Goal: Find specific page/section: Find specific page/section

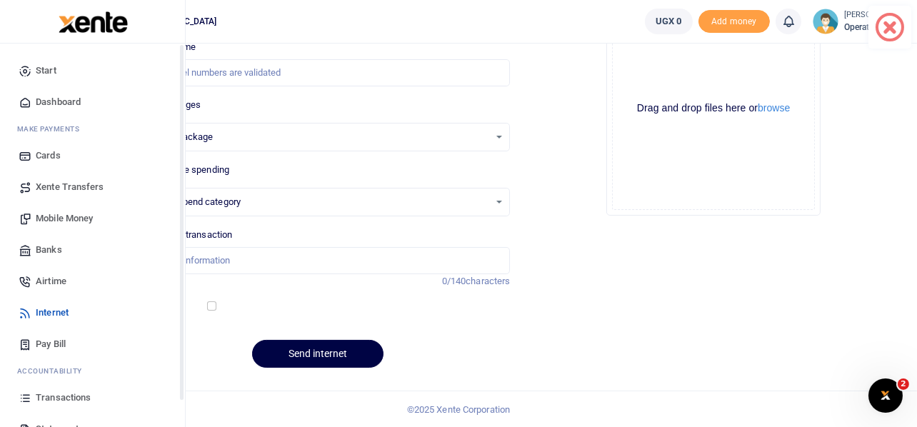
click at [46, 221] on span "Mobile Money" at bounding box center [64, 218] width 57 height 14
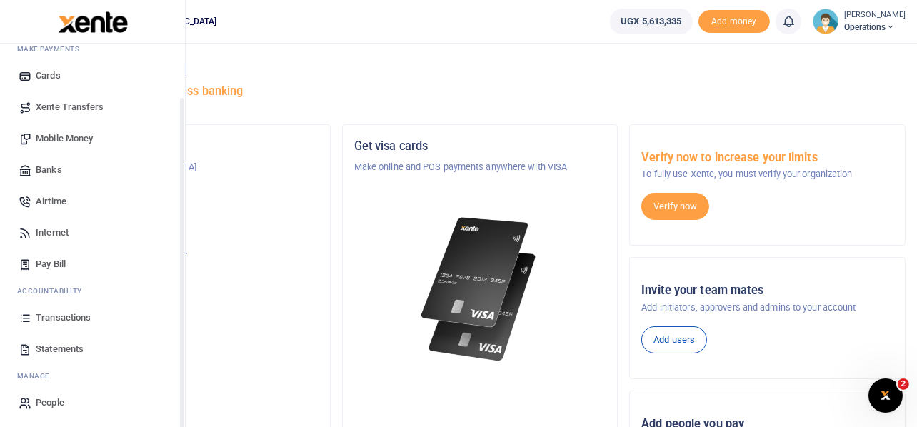
scroll to position [82, 0]
click at [51, 313] on span "Transactions" at bounding box center [63, 315] width 55 height 14
